Goal: Obtain resource: Obtain resource

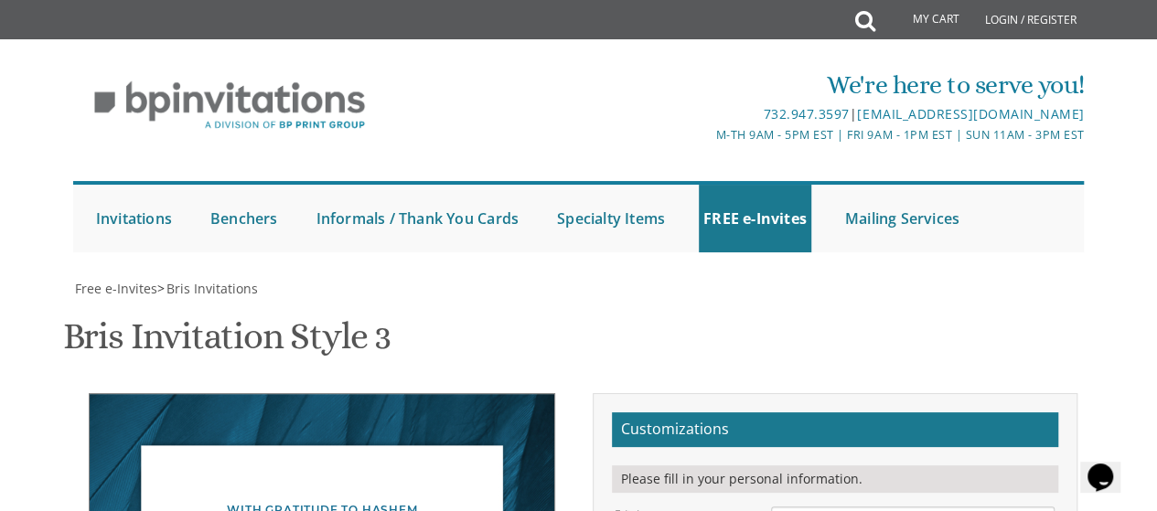
scroll to position [13, 0]
paste textarea "hacharis at 7:00 • Bris at 7:45"
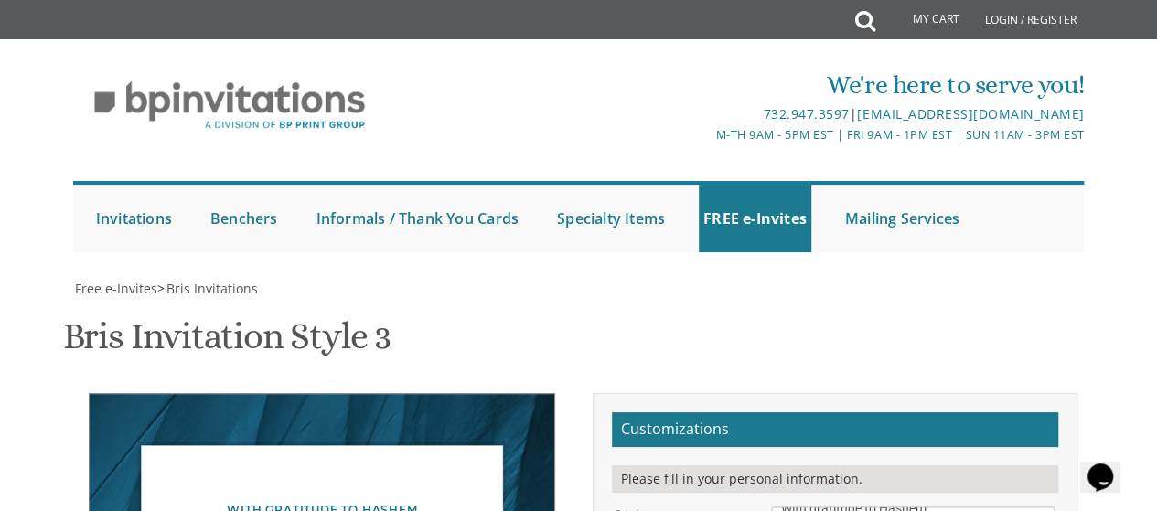
type textarea "[DATE] Av 5785 Mincha @ 5:00 • Pidyon HaBen/Seudah @ 5;15 A Country Plater [STR…"
drag, startPoint x: 783, startPoint y: 411, endPoint x: 932, endPoint y: 473, distance: 161.6
type textarea "[PERSON_NAME] and [PERSON_NAME] [DEMOGRAPHIC_DATA] and [PERSON_NAME] and [PERSO…"
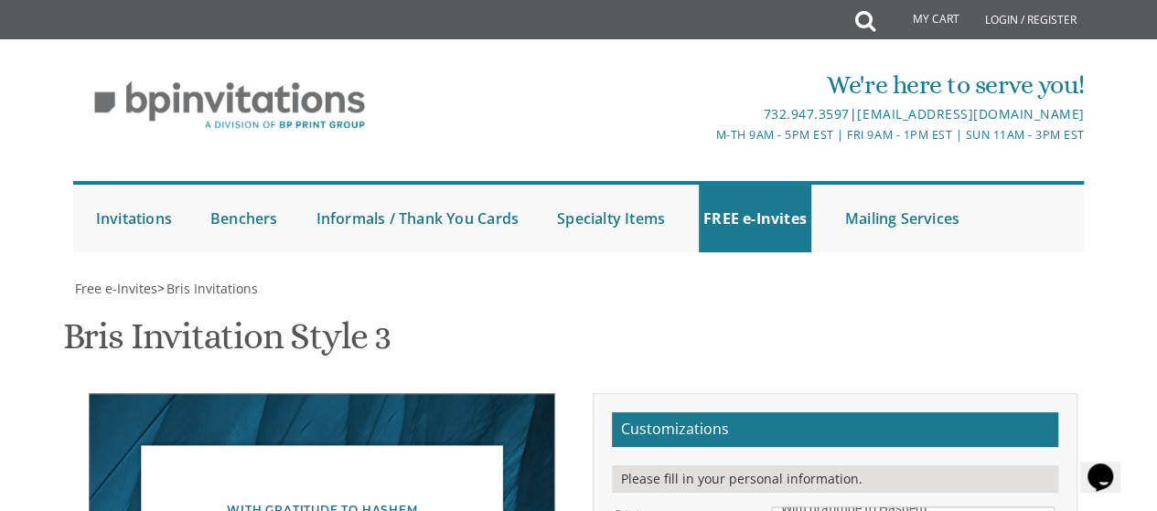
type input "[EMAIL_ADDRESS][DOMAIN_NAME]"
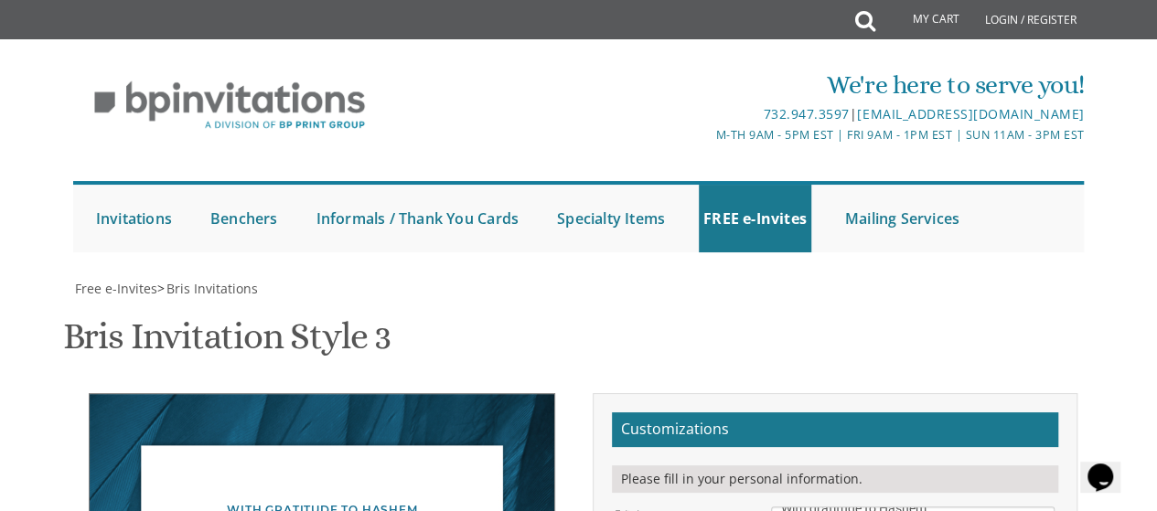
type textarea "[DATE] Av 5785 Mincha @ 5:00 • [GEOGRAPHIC_DATA]/Seudah @ 5;[STREET_ADDRESS]"
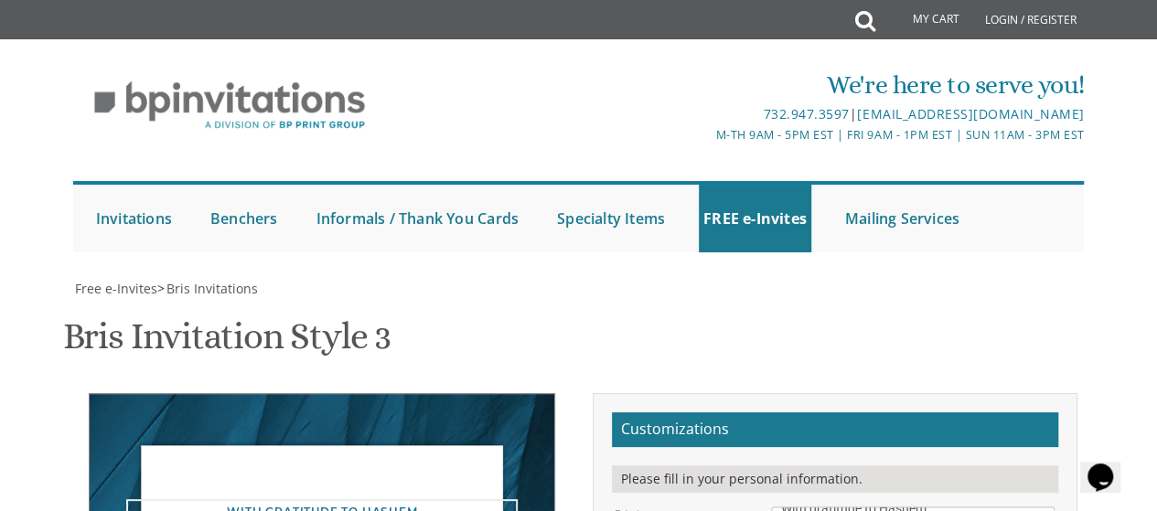
type textarea "With gratitude to Hashem We would like to invite you to the Pidyon haBen of our…"
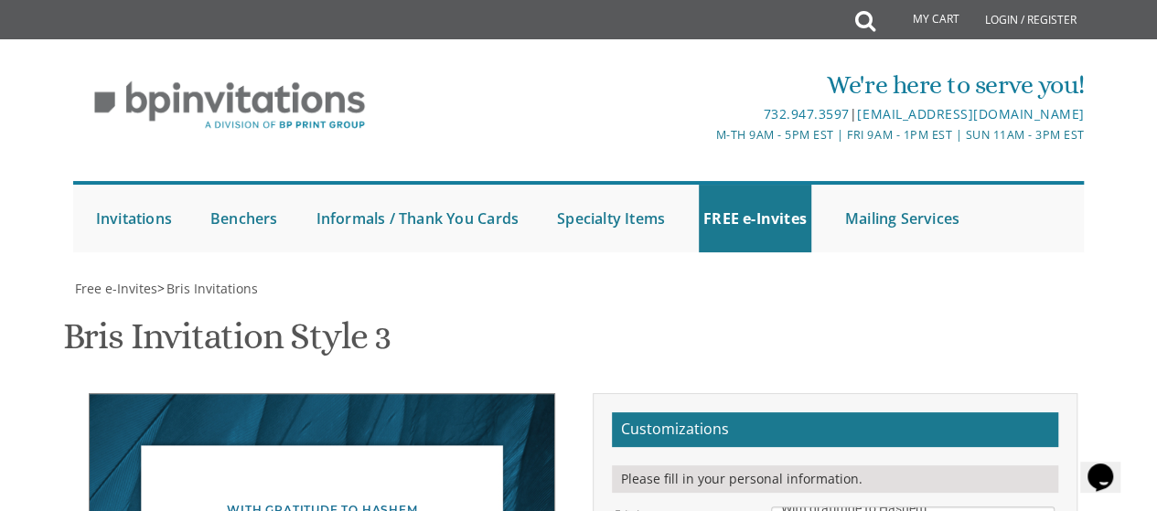
type textarea "[DATE] Av 5785 Mincha @ 5:00 • [GEOGRAPHIC_DATA]/Seudah @ 5;[STREET_ADDRESS]"
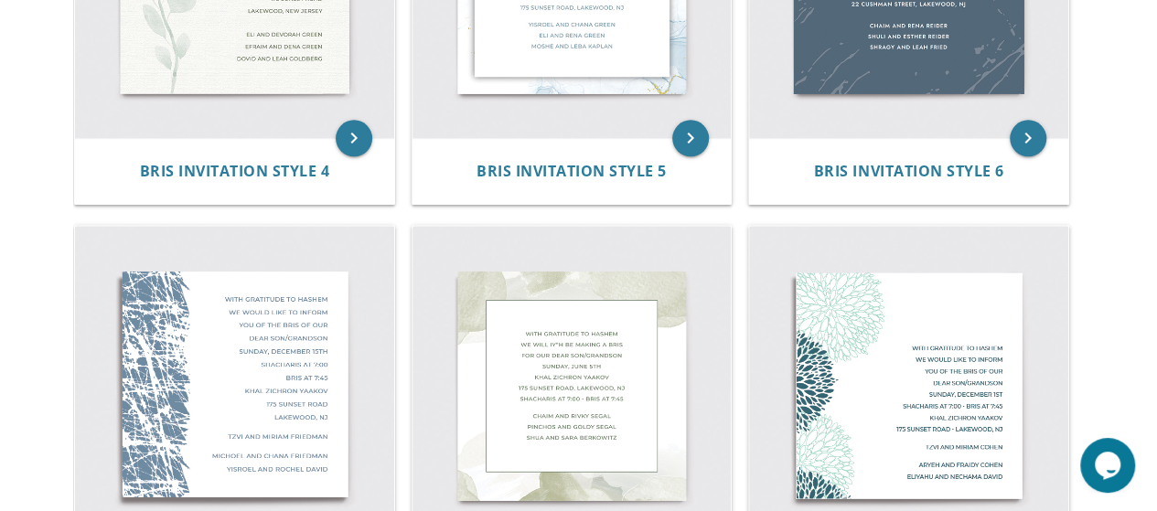
scroll to position [1057, 0]
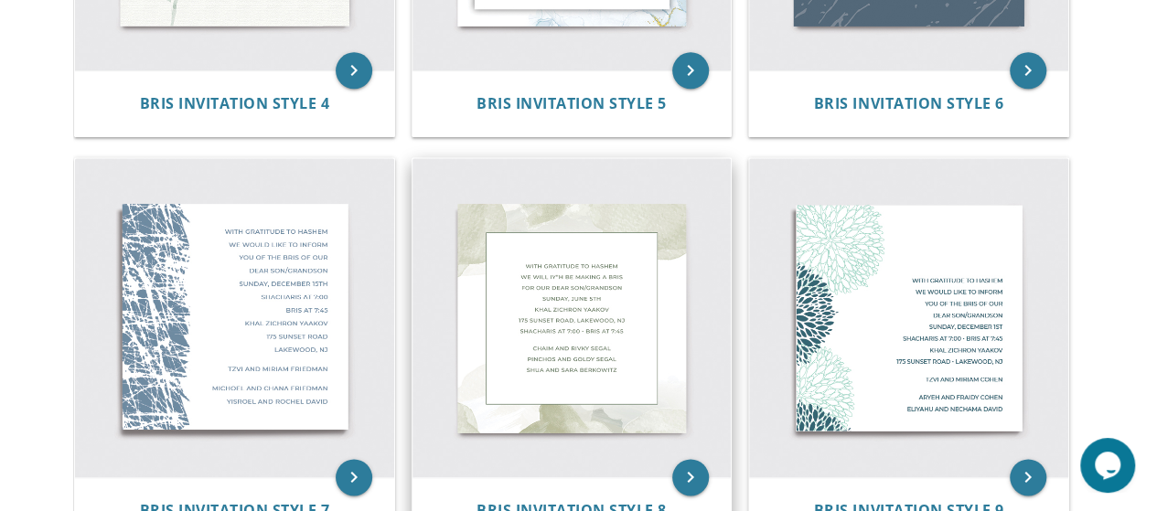
click at [574, 312] on img at bounding box center [572, 317] width 319 height 319
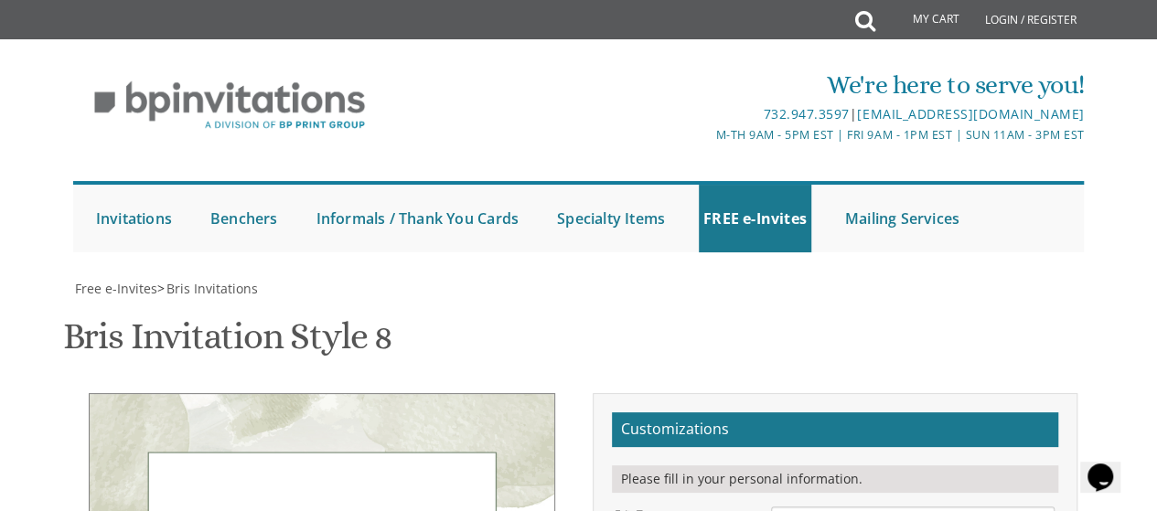
scroll to position [349, 0]
drag, startPoint x: 783, startPoint y: 287, endPoint x: 976, endPoint y: 301, distance: 193.5
